Goal: Transaction & Acquisition: Subscribe to service/newsletter

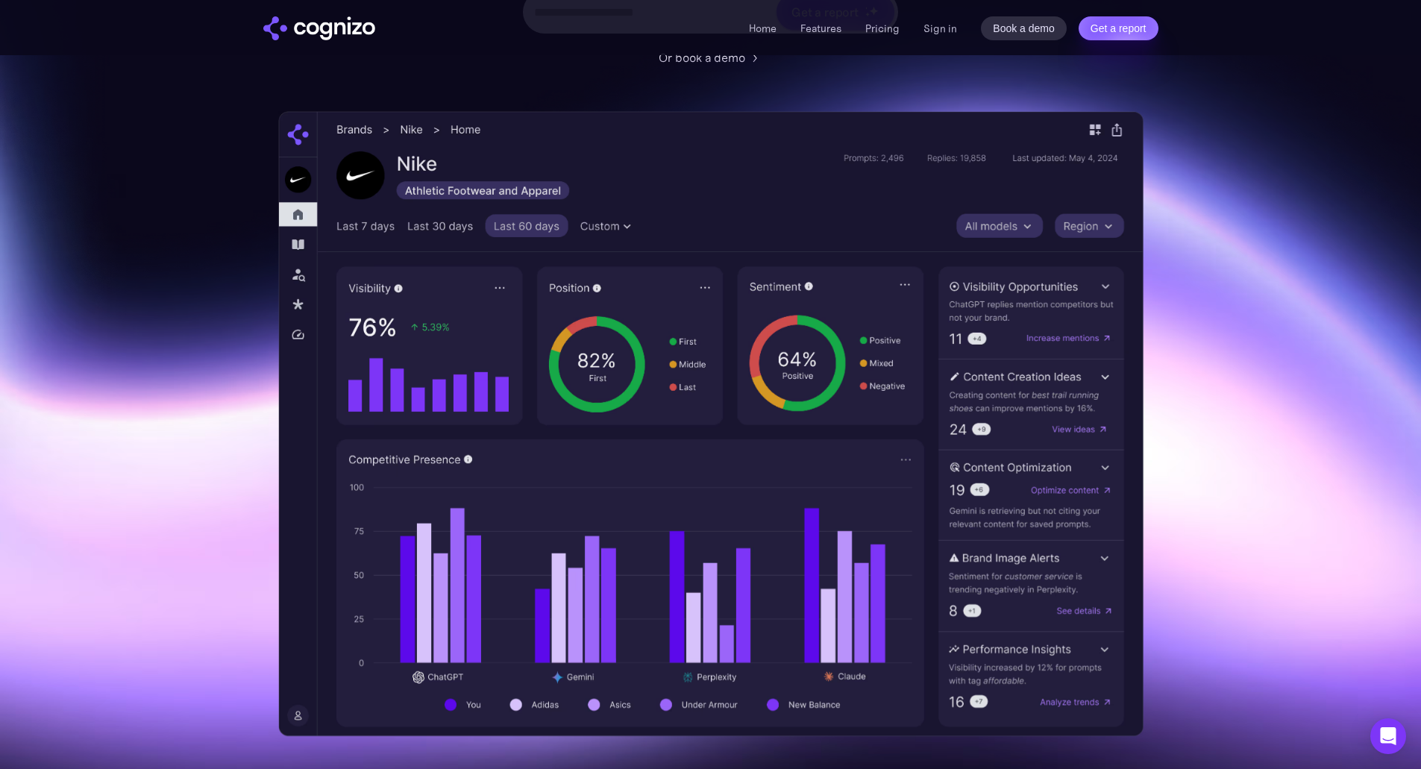
scroll to position [149, 0]
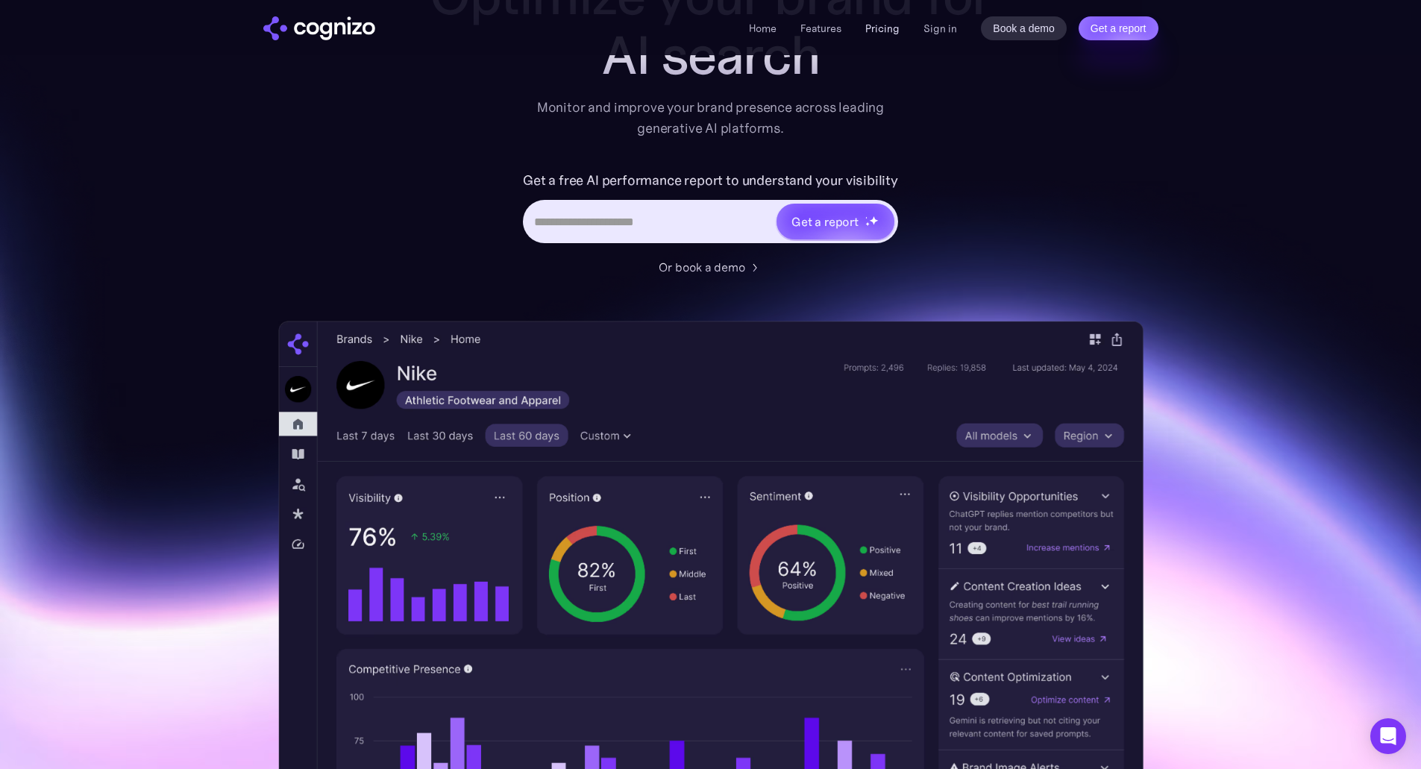
click at [876, 27] on link "Pricing" at bounding box center [882, 28] width 34 height 13
click at [642, 224] on input "Hero URL Input Form" at bounding box center [650, 221] width 250 height 28
click at [644, 223] on input "Hero URL Input Form" at bounding box center [650, 221] width 250 height 28
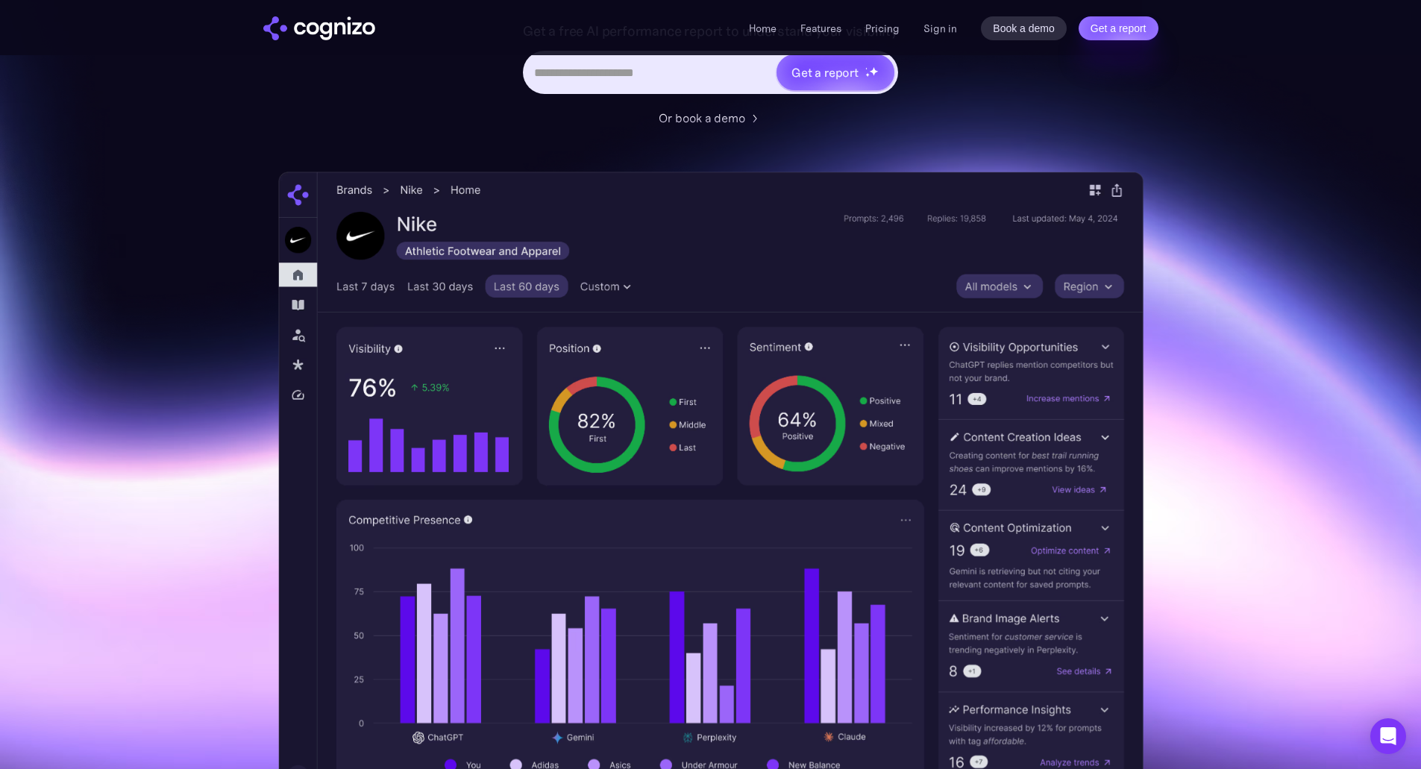
scroll to position [373, 0]
